Goal: Find specific page/section: Find specific page/section

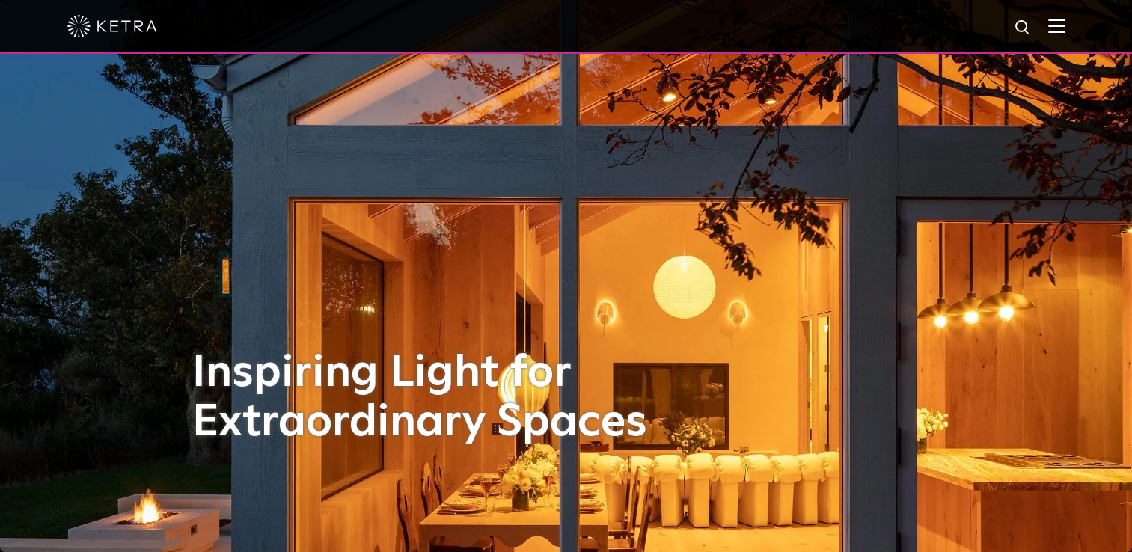
click at [1064, 31] on img at bounding box center [1056, 26] width 16 height 14
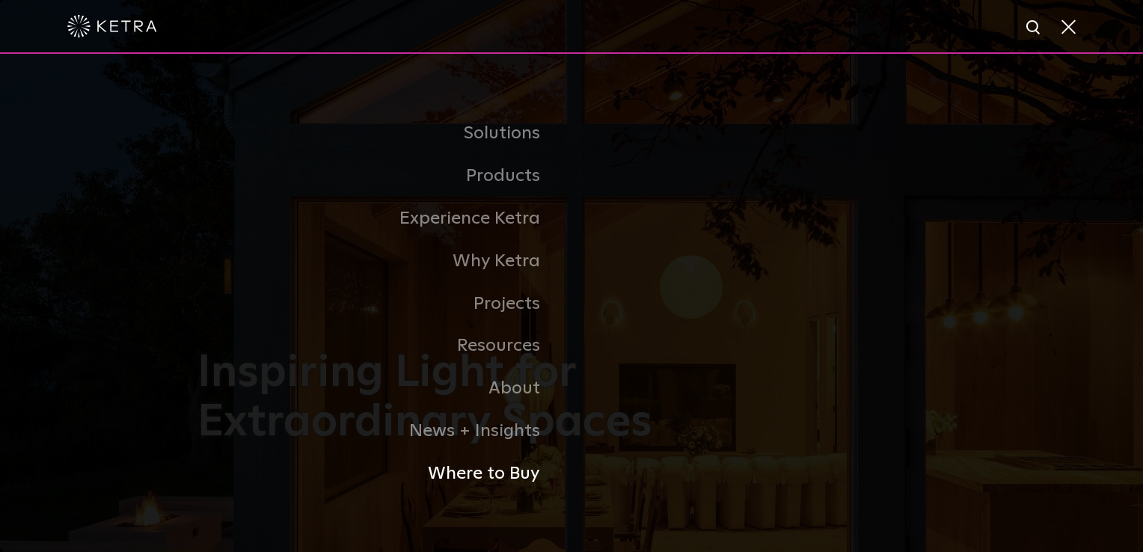
click at [494, 478] on link "Where to Buy" at bounding box center [384, 474] width 374 height 43
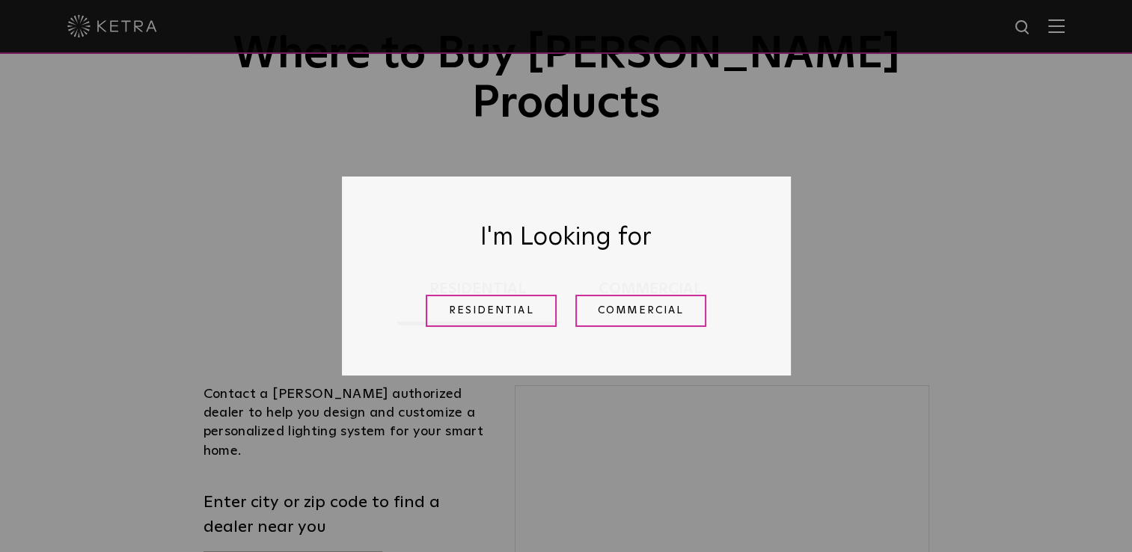
scroll to position [224, 0]
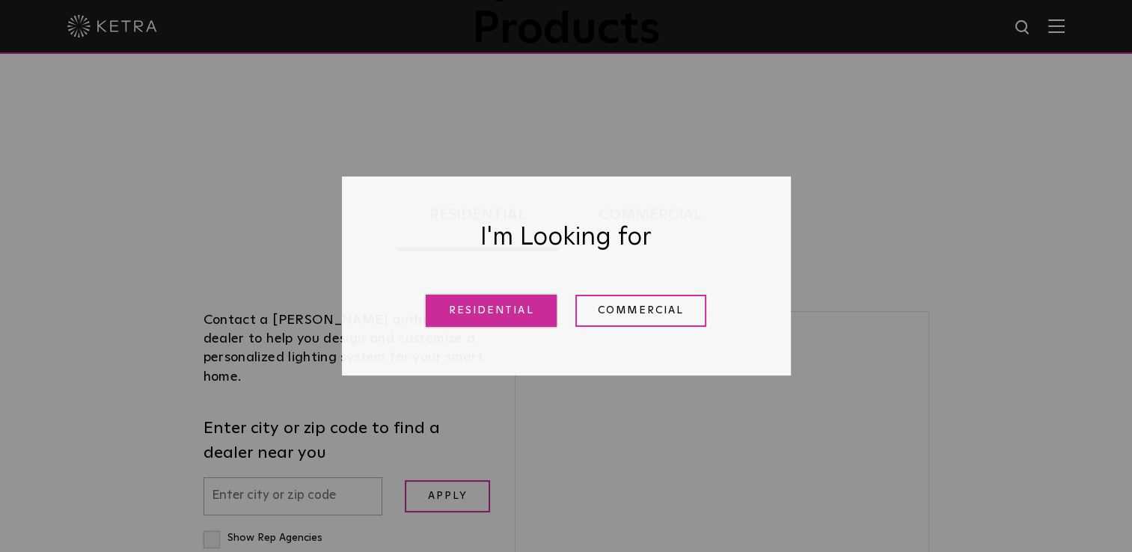
click at [519, 319] on link "Residential" at bounding box center [491, 311] width 131 height 32
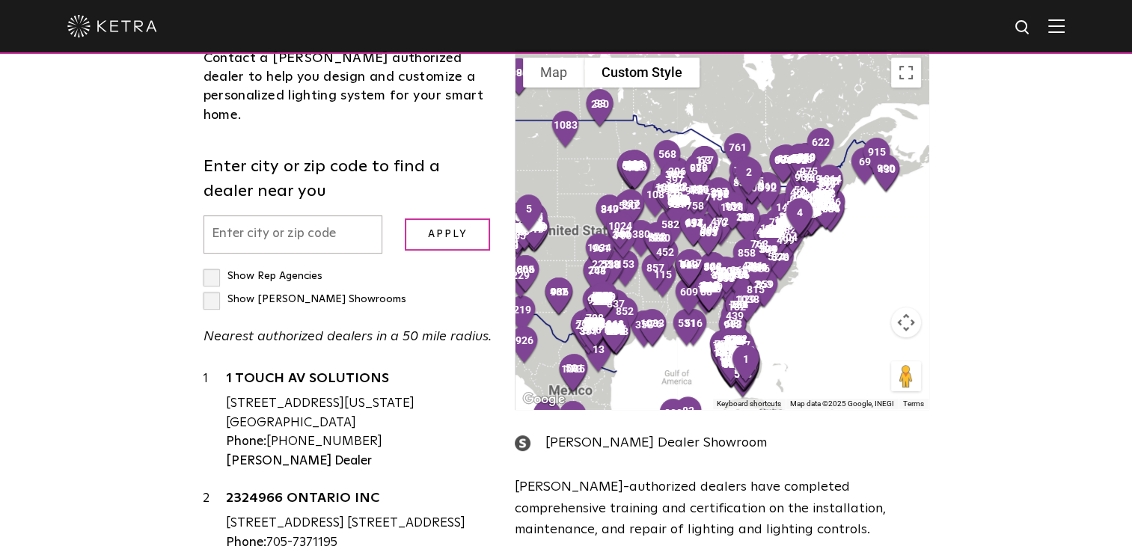
scroll to position [531, 0]
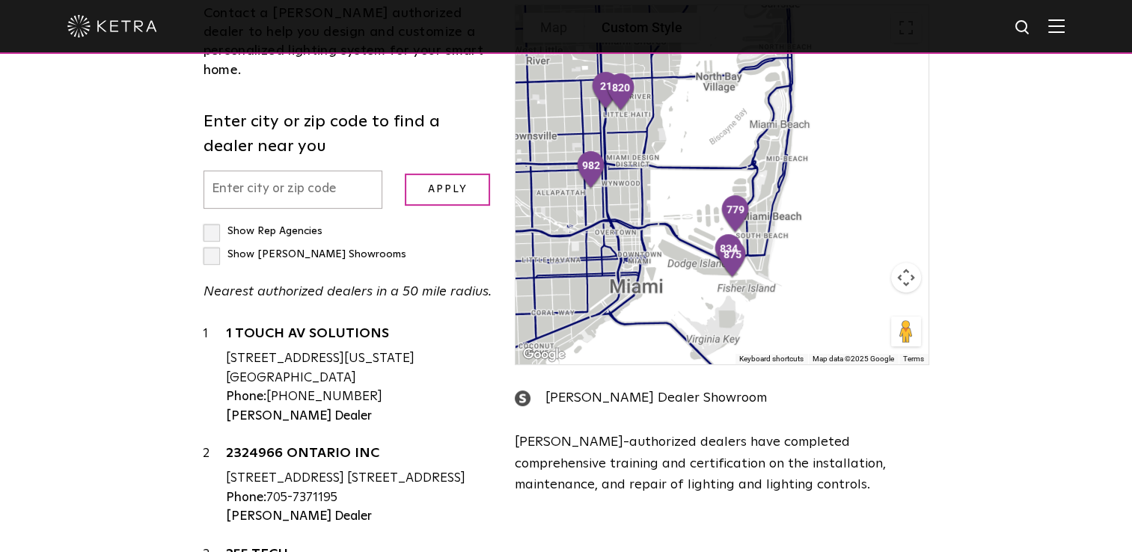
scroll to position [87327, 0]
